Goal: Information Seeking & Learning: Understand process/instructions

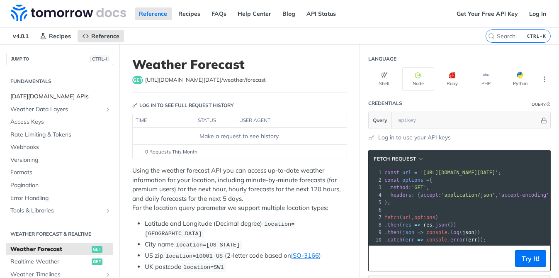
click at [42, 95] on span "[DATE][DOMAIN_NAME] APIs" at bounding box center [60, 96] width 101 height 8
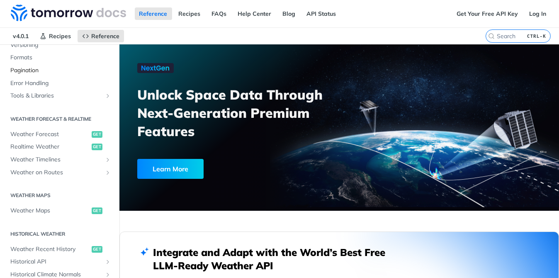
scroll to position [166, 0]
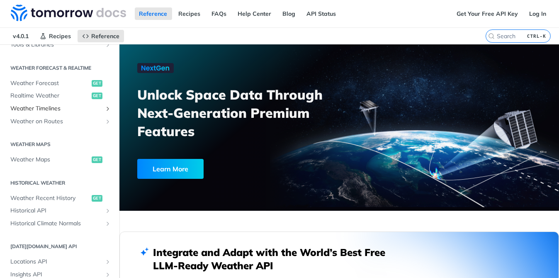
click at [37, 110] on span "Weather Timelines" at bounding box center [56, 108] width 92 height 8
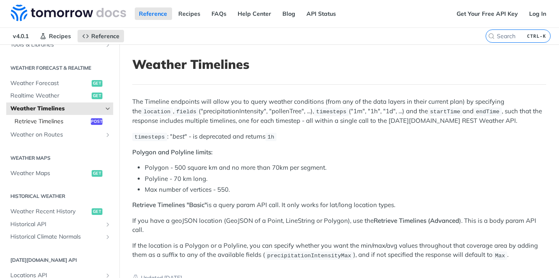
drag, startPoint x: 22, startPoint y: 119, endPoint x: 50, endPoint y: 118, distance: 28.2
click at [22, 119] on span "Retrieve Timelines" at bounding box center [52, 121] width 74 height 8
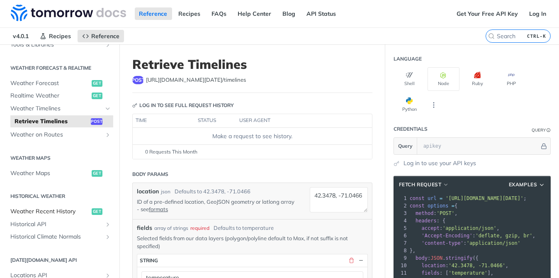
click at [56, 209] on span "Weather Recent History" at bounding box center [49, 211] width 79 height 8
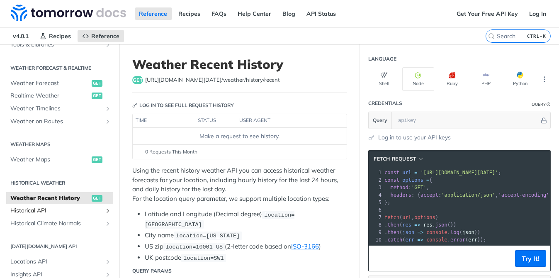
click at [56, 210] on span "Historical API" at bounding box center [56, 210] width 92 height 8
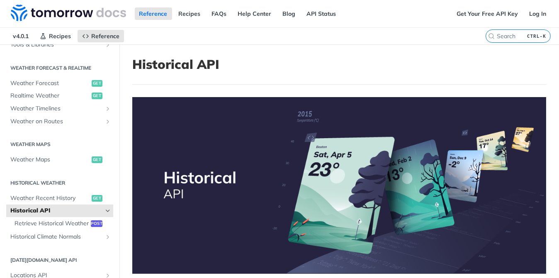
scroll to position [124, 0]
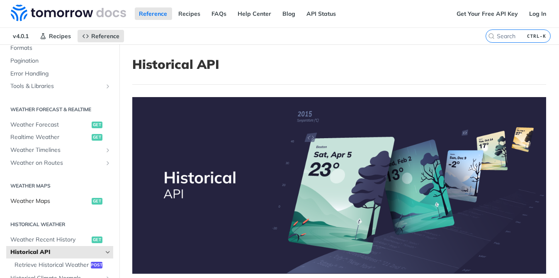
click at [40, 198] on span "Weather Maps" at bounding box center [49, 201] width 79 height 8
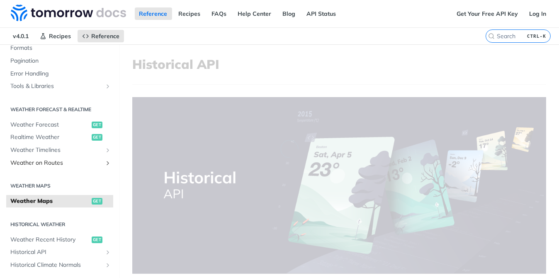
click at [41, 159] on span "Weather on Routes" at bounding box center [56, 163] width 92 height 8
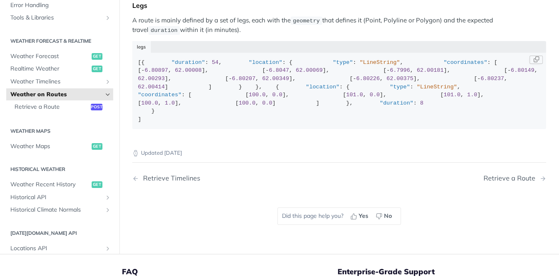
scroll to position [124, 0]
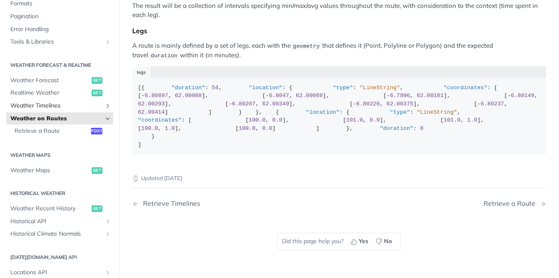
click at [40, 102] on span "Weather Timelines" at bounding box center [56, 106] width 92 height 8
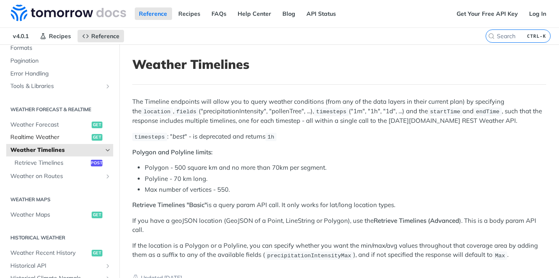
click at [61, 136] on span "Realtime Weather" at bounding box center [49, 137] width 79 height 8
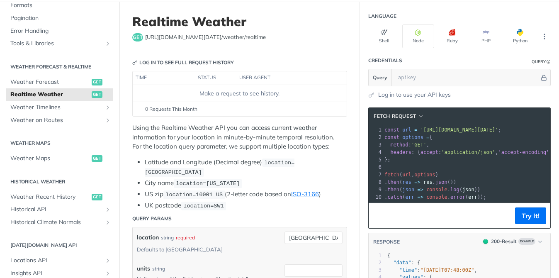
scroll to position [83, 0]
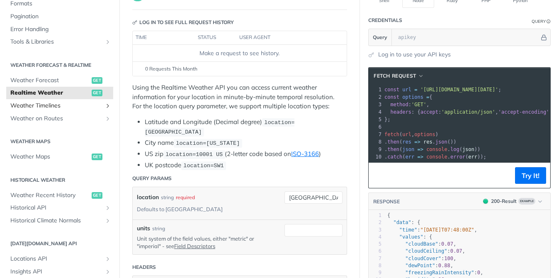
click at [46, 102] on span "Weather Timelines" at bounding box center [56, 106] width 92 height 8
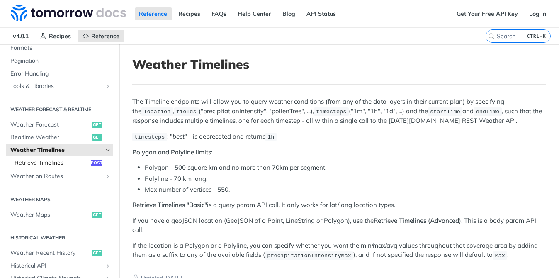
click at [56, 162] on span "Retrieve Timelines" at bounding box center [52, 163] width 74 height 8
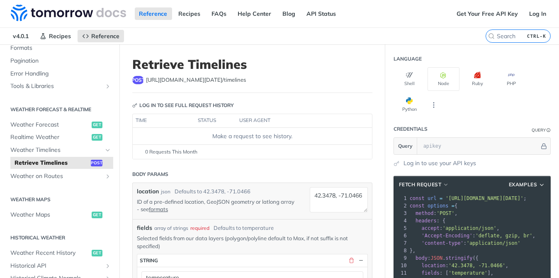
drag, startPoint x: 433, startPoint y: 195, endPoint x: 534, endPoint y: 201, distance: 100.5
click at [376, 201] on div "1 const url = '[URL][DOMAIN_NAME][DATE]' ; 2 const options = { 3 method : 'POST…" at bounding box center [479, 276] width 142 height 164
drag, startPoint x: 517, startPoint y: 195, endPoint x: 503, endPoint y: 190, distance: 14.9
click at [376, 195] on span "'[URL][DOMAIN_NAME][DATE]'" at bounding box center [484, 198] width 78 height 6
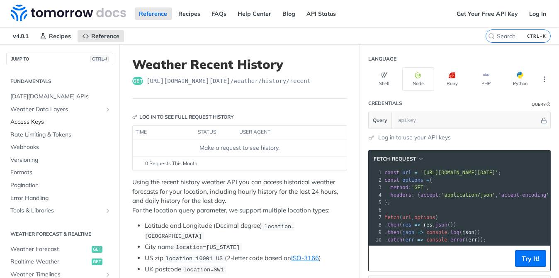
click at [56, 121] on span "Access Keys" at bounding box center [60, 122] width 101 height 8
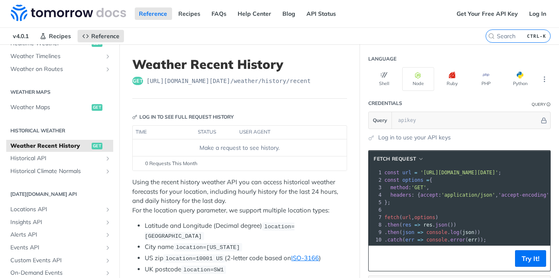
click at [65, 144] on span "Weather Recent History" at bounding box center [49, 146] width 79 height 8
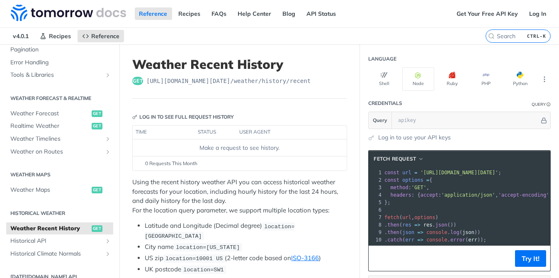
scroll to position [52, 0]
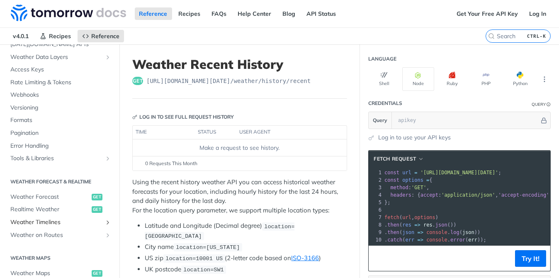
click at [63, 224] on span "Weather Timelines" at bounding box center [56, 222] width 92 height 8
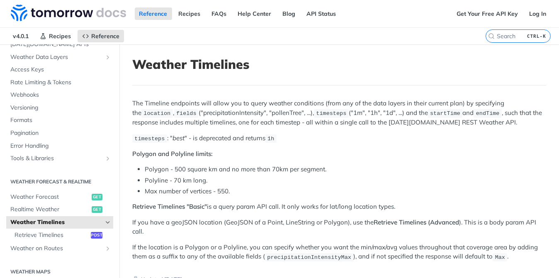
click at [62, 228] on ul "Retrieve Timelines post" at bounding box center [61, 234] width 103 height 13
click at [60, 233] on span "Retrieve Timelines" at bounding box center [52, 235] width 74 height 8
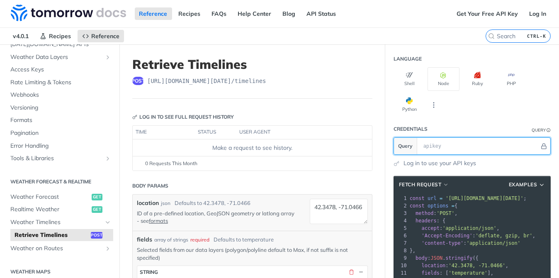
click at [420, 149] on input "text" at bounding box center [479, 146] width 120 height 17
paste input "S9N6ZIpRUNvgZ7DIKx4AqAV4axV94l2N"
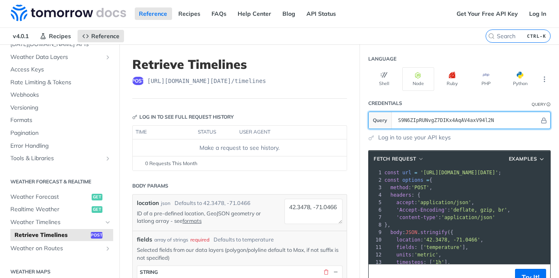
type input "S9N6ZIpRUNvgZ7DIKx4AqAV4axV94l2N"
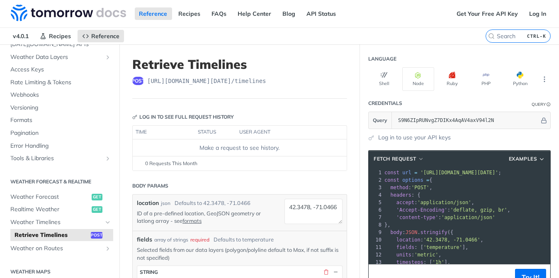
click at [488, 171] on span "'https://api.tomorrow.io/v4/timelines?apikey=S9N6ZIpRUNvgZ7DIKx4AqAV4axV94l2N'" at bounding box center [459, 173] width 78 height 6
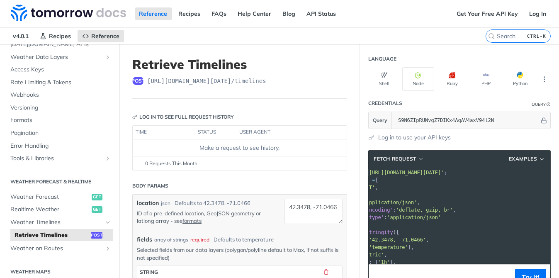
scroll to position [0, 90]
drag, startPoint x: 386, startPoint y: 172, endPoint x: 532, endPoint y: 170, distance: 146.3
click at [414, 170] on span "'https://api.tomorrow.io/v4/timelines?apikey=S9N6ZIpRUNvgZ7DIKx4AqAV4axV94l2N'" at bounding box center [375, 173] width 78 height 6
copy span "https://api.tomorrow.io/v4/timelines?apikey=S9N6ZIpRUNvgZ7DIKx4AqAV4axV94l2N"
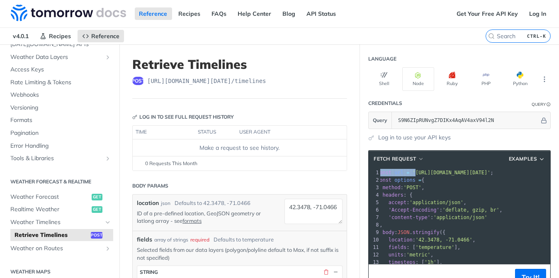
scroll to position [0, 12]
click at [527, 272] on button "Try It!" at bounding box center [530, 277] width 31 height 17
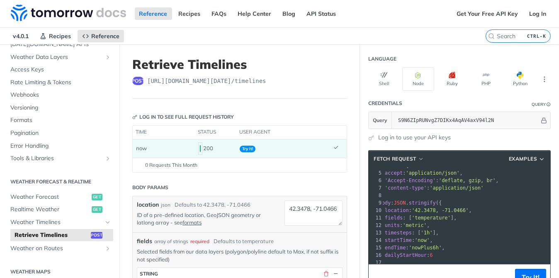
scroll to position [0, 0]
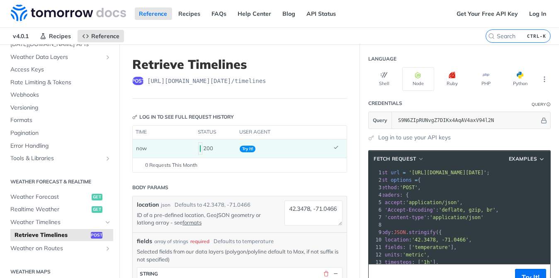
click at [490, 164] on header "fetch Request Examples" at bounding box center [460, 158] width 182 height 17
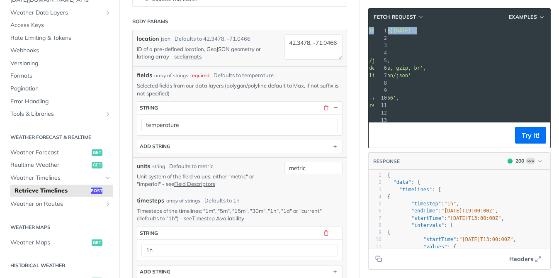
drag, startPoint x: 402, startPoint y: 30, endPoint x: 554, endPoint y: 31, distance: 152.1
click at [554, 31] on div "Jump to Content Reference Recipes FAQs Help Center Blog API Status Recipes Refe…" at bounding box center [279, 139] width 559 height 278
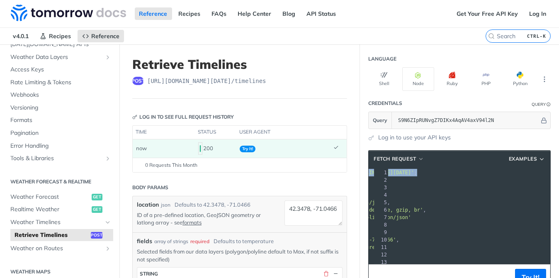
copy span "https://api.tomorrow.io/v4/timelines?apikey=S9N6ZIpRUNvgZ7DIKx4AqAV4axV94l2N"
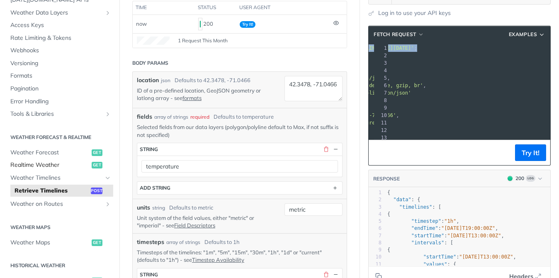
click at [61, 165] on span "Realtime Weather" at bounding box center [49, 165] width 79 height 8
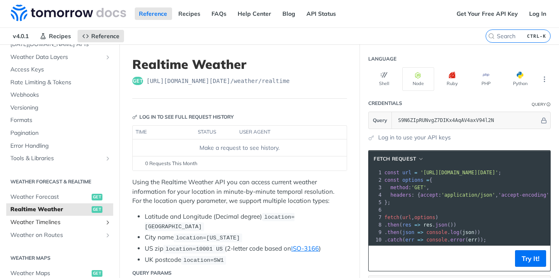
click at [56, 219] on span "Weather Timelines" at bounding box center [56, 222] width 92 height 8
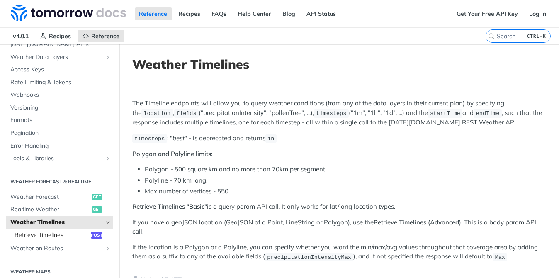
click at [57, 231] on span "Retrieve Timelines" at bounding box center [52, 235] width 74 height 8
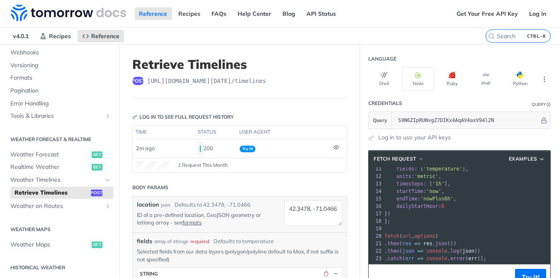
scroll to position [124, 0]
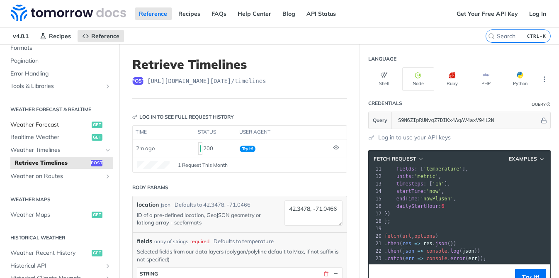
click at [49, 126] on span "Weather Forecast" at bounding box center [49, 125] width 79 height 8
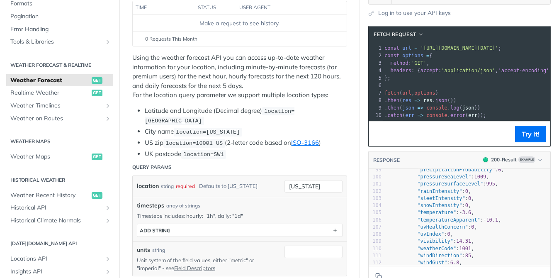
scroll to position [580, 0]
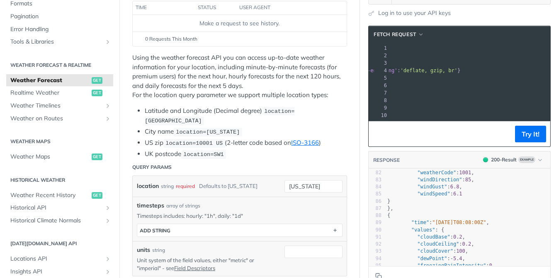
drag, startPoint x: 415, startPoint y: 45, endPoint x: 540, endPoint y: 48, distance: 125.2
click at [347, 48] on span "'https://api.tomorrow.io/v4/weather/forecast?location=new%20york&apikey=S9N6ZIp…" at bounding box center [308, 48] width 78 height 6
copy span "https://api.tomorrow.io/v4/weather/forecast?location=new%20york&apikey=S9N6ZIpR…"
